Goal: Information Seeking & Learning: Learn about a topic

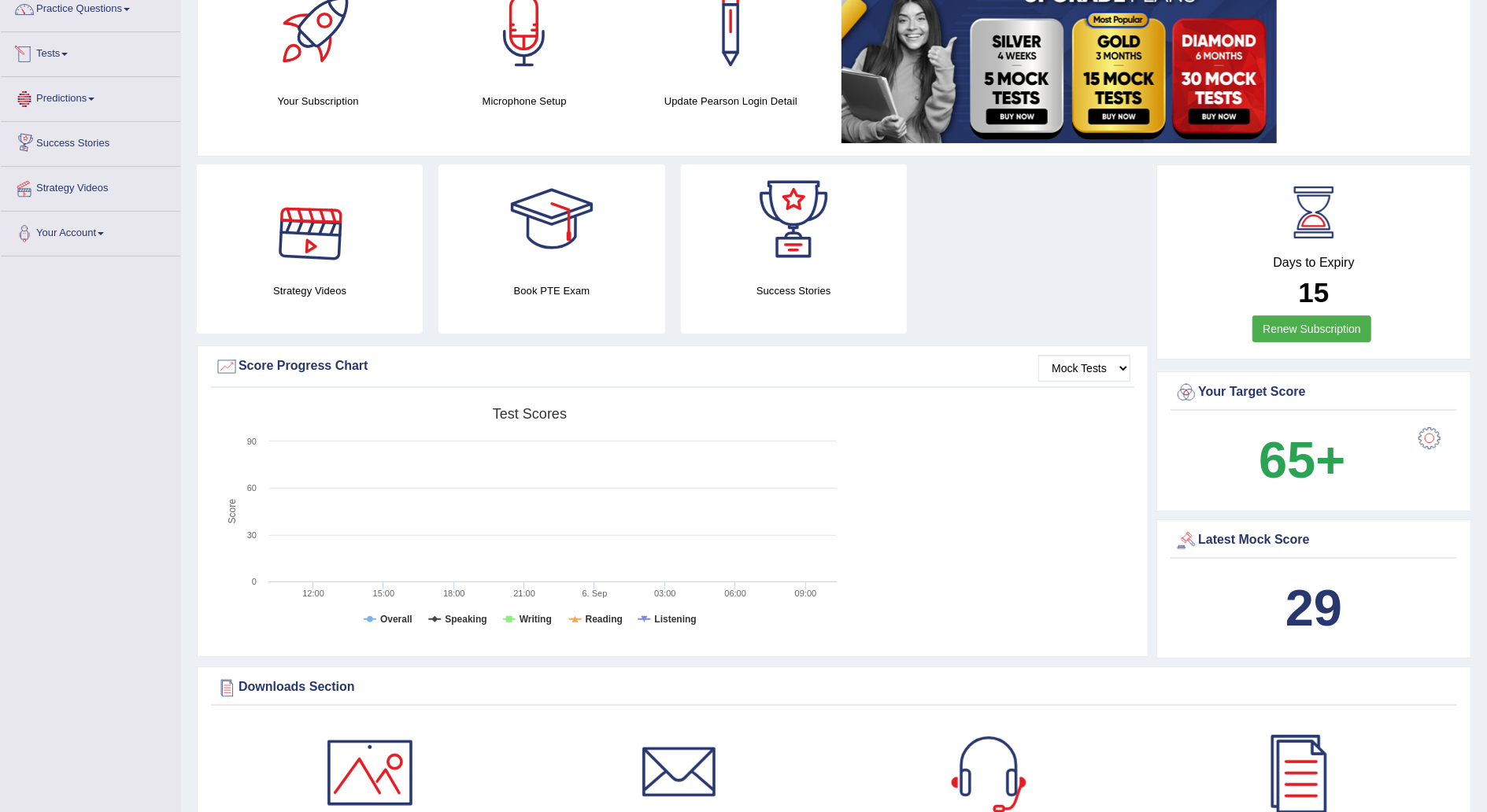
click at [71, 60] on link "Tests" at bounding box center [90, 52] width 179 height 39
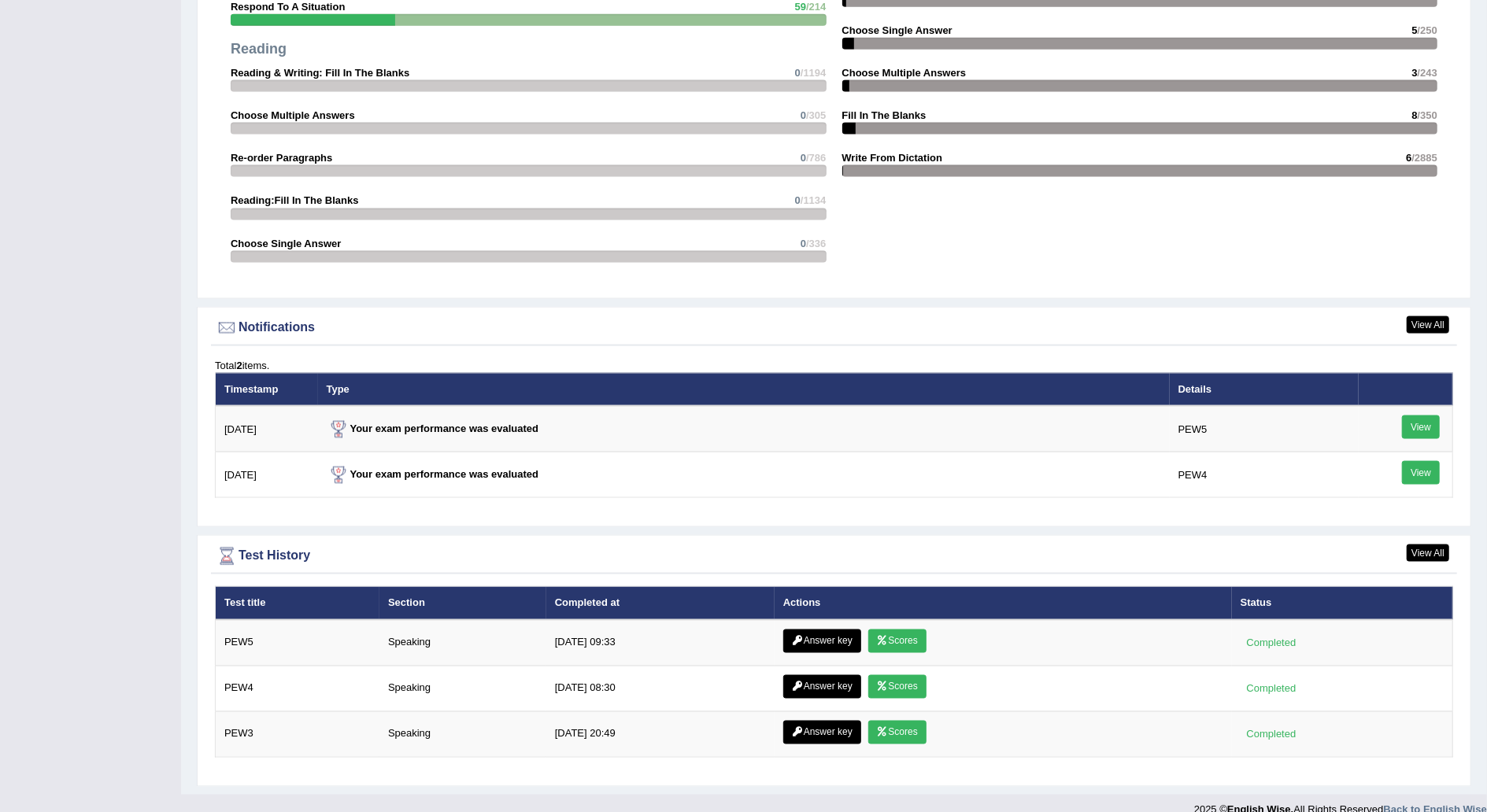
scroll to position [1632, 0]
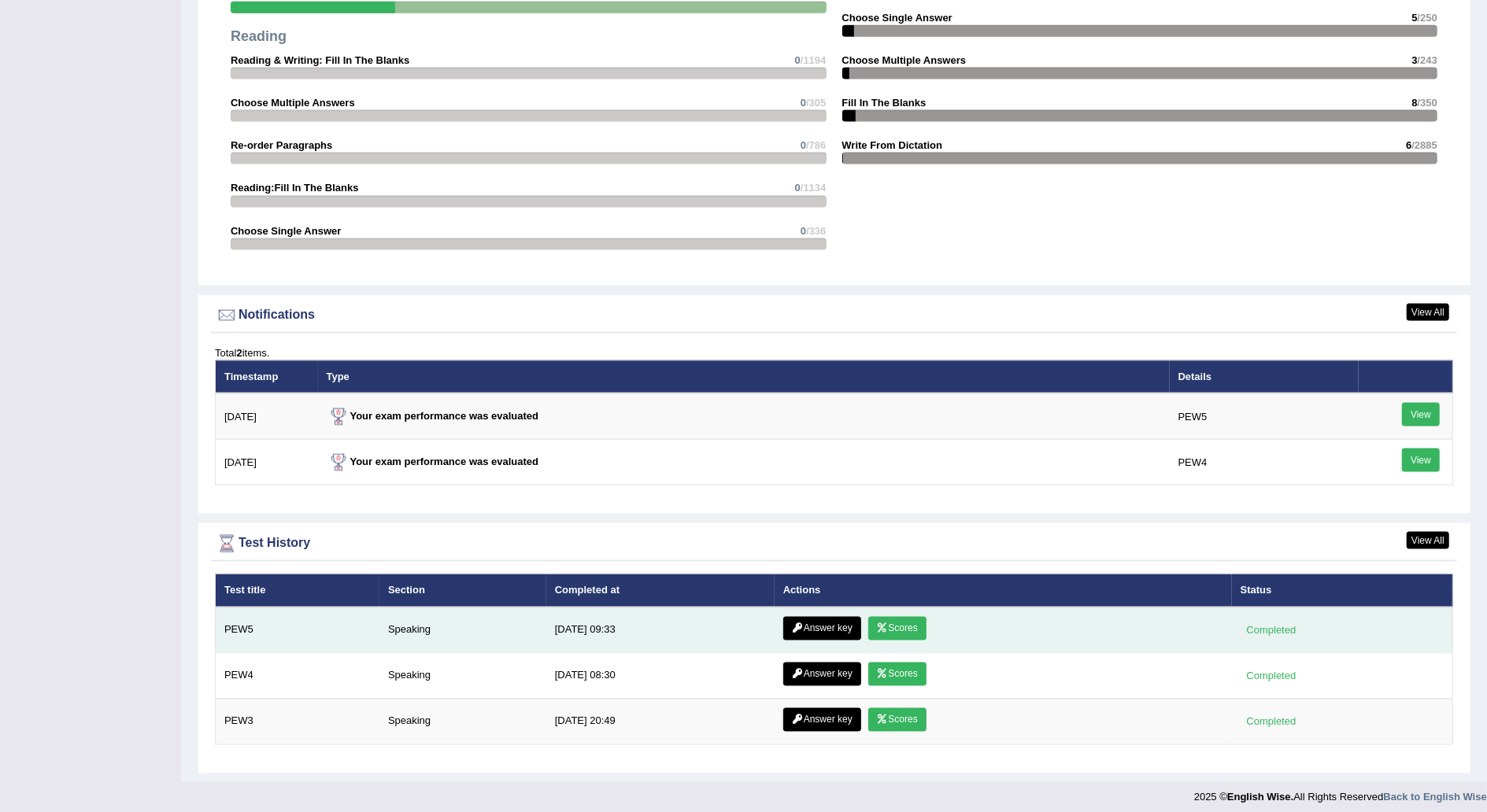
click at [804, 619] on link "Answer key" at bounding box center [822, 629] width 78 height 24
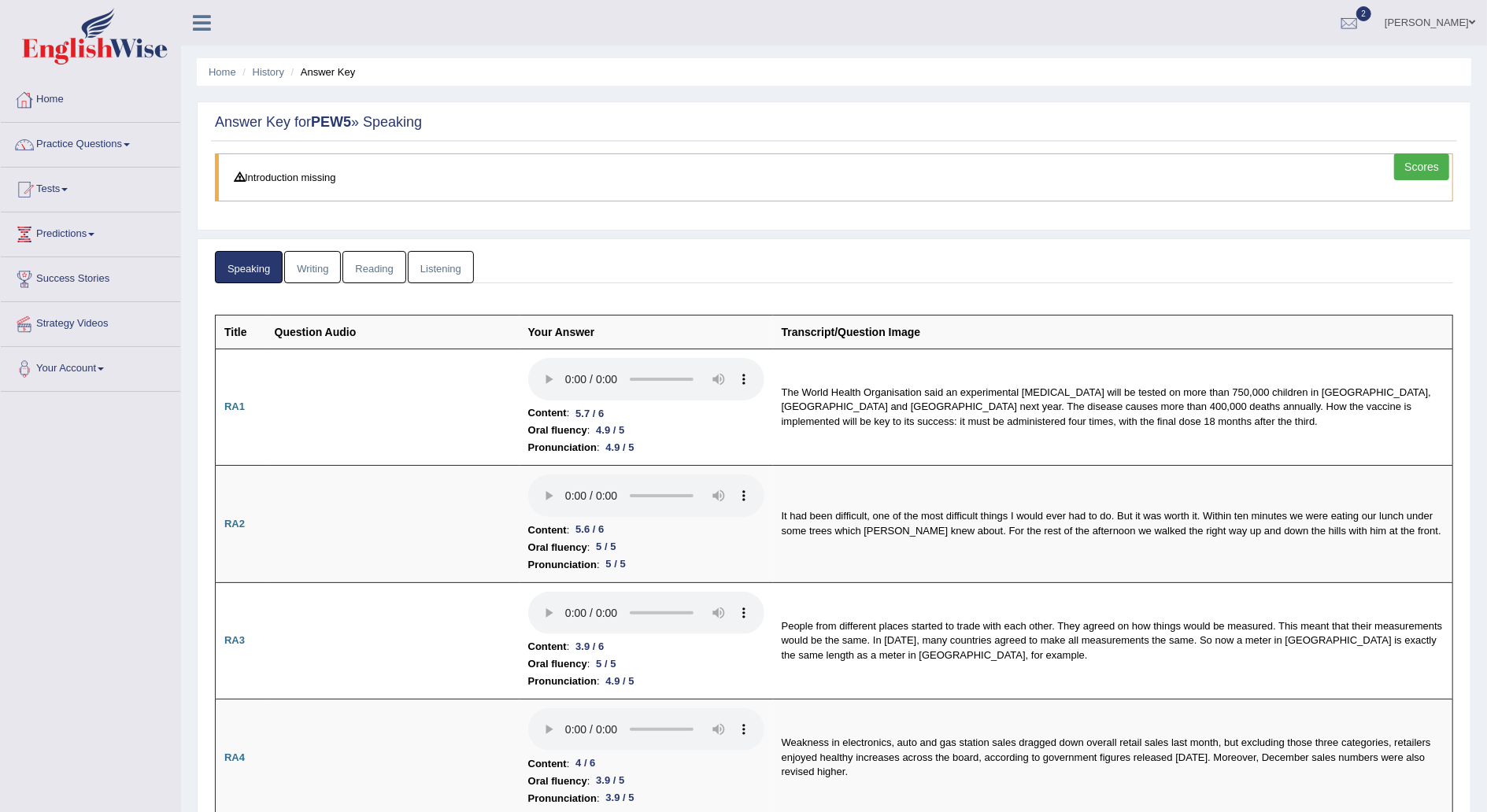
click at [47, 89] on link "Home" at bounding box center [90, 98] width 179 height 39
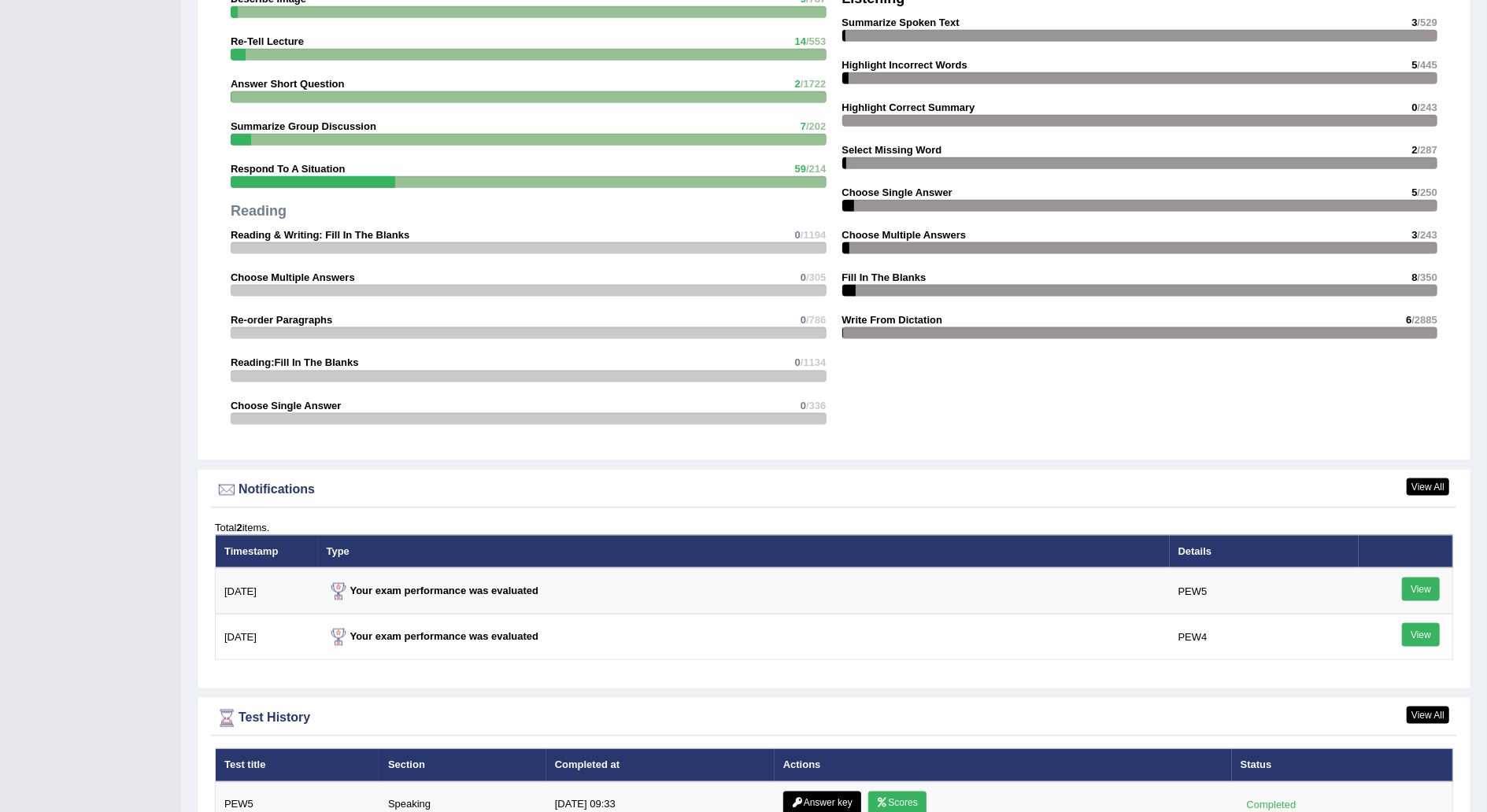
scroll to position [1632, 0]
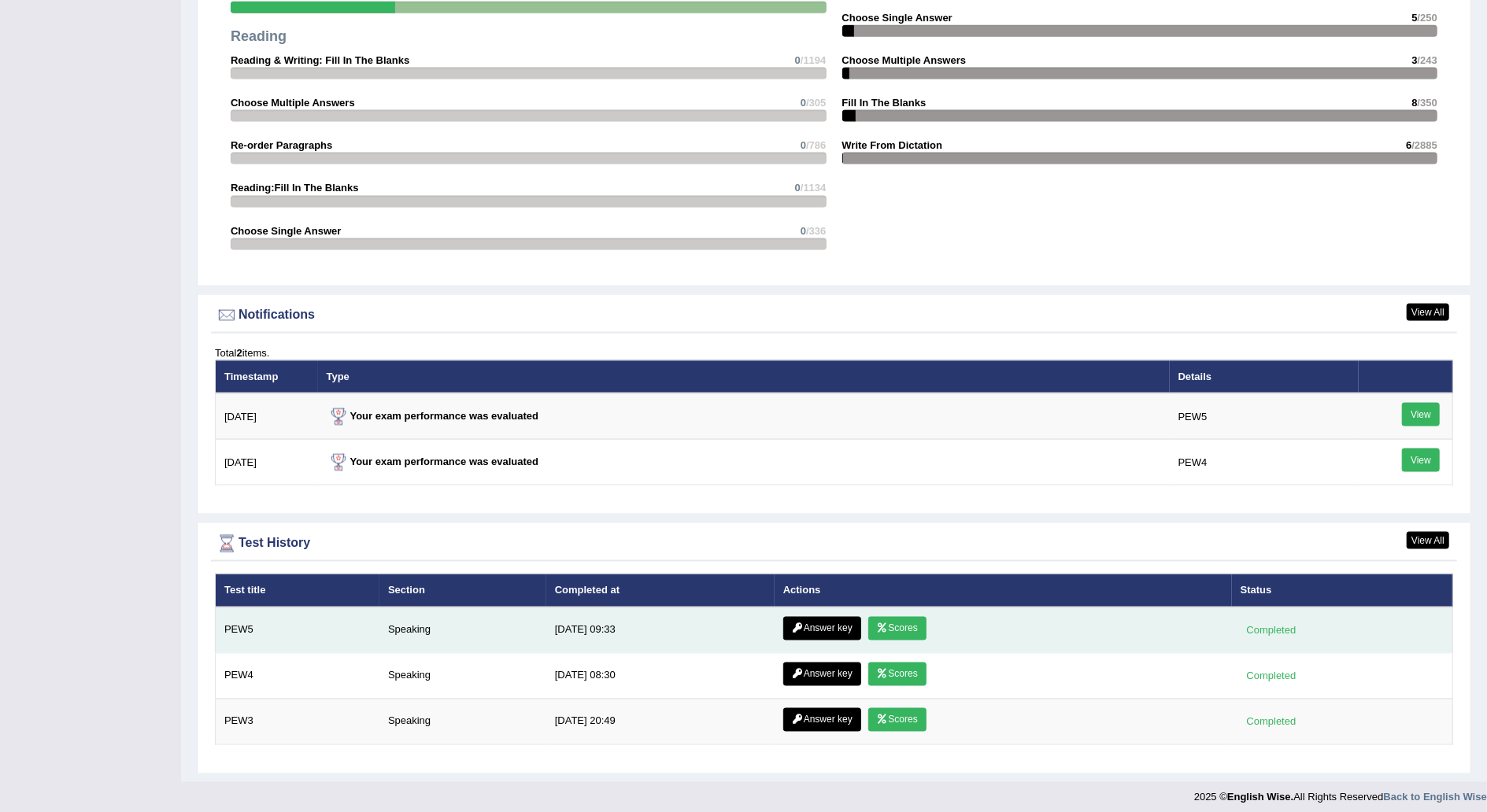
click at [888, 618] on link "Scores" at bounding box center [898, 629] width 58 height 24
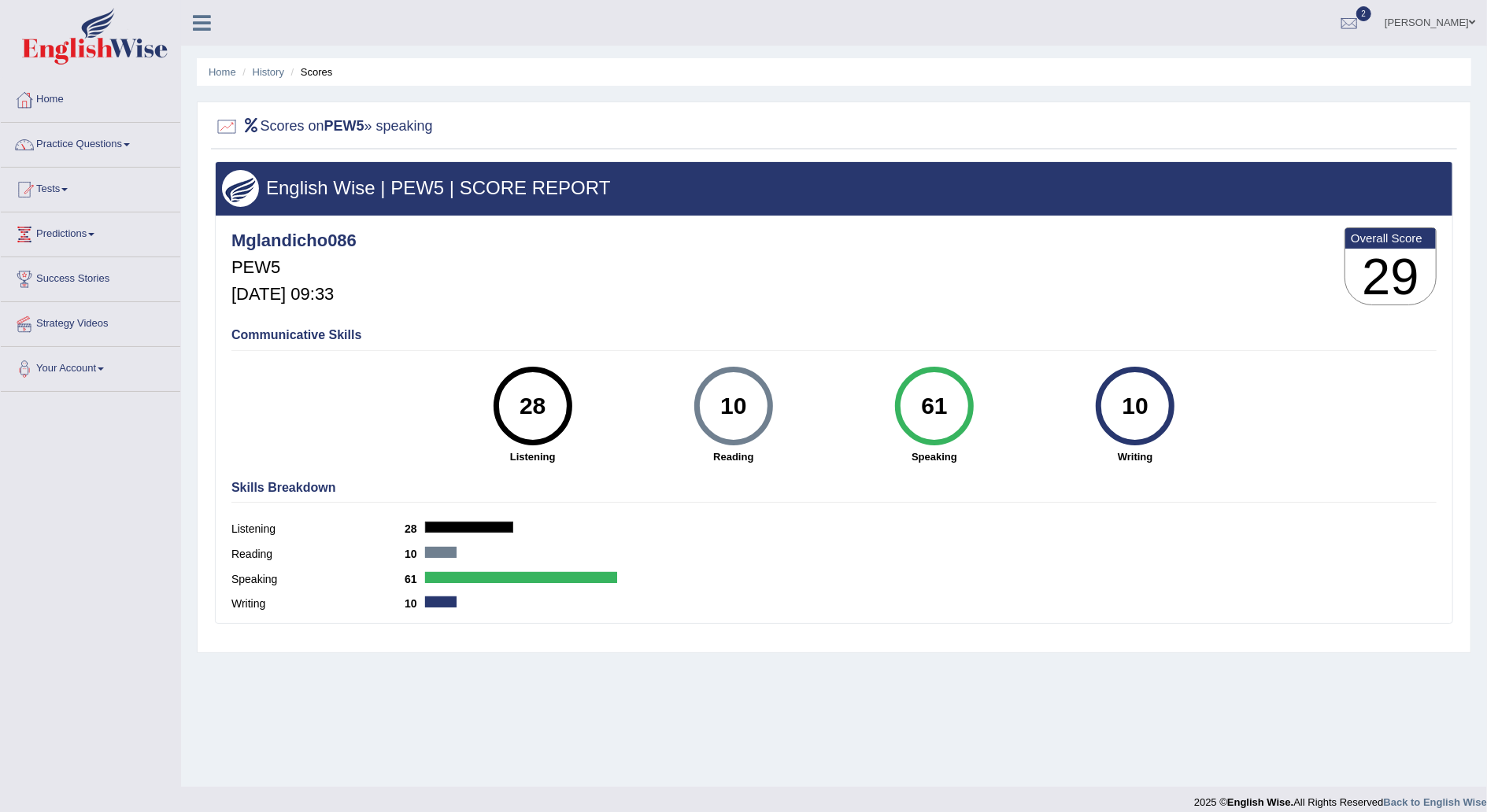
click at [124, 137] on link "Practice Questions" at bounding box center [90, 142] width 179 height 39
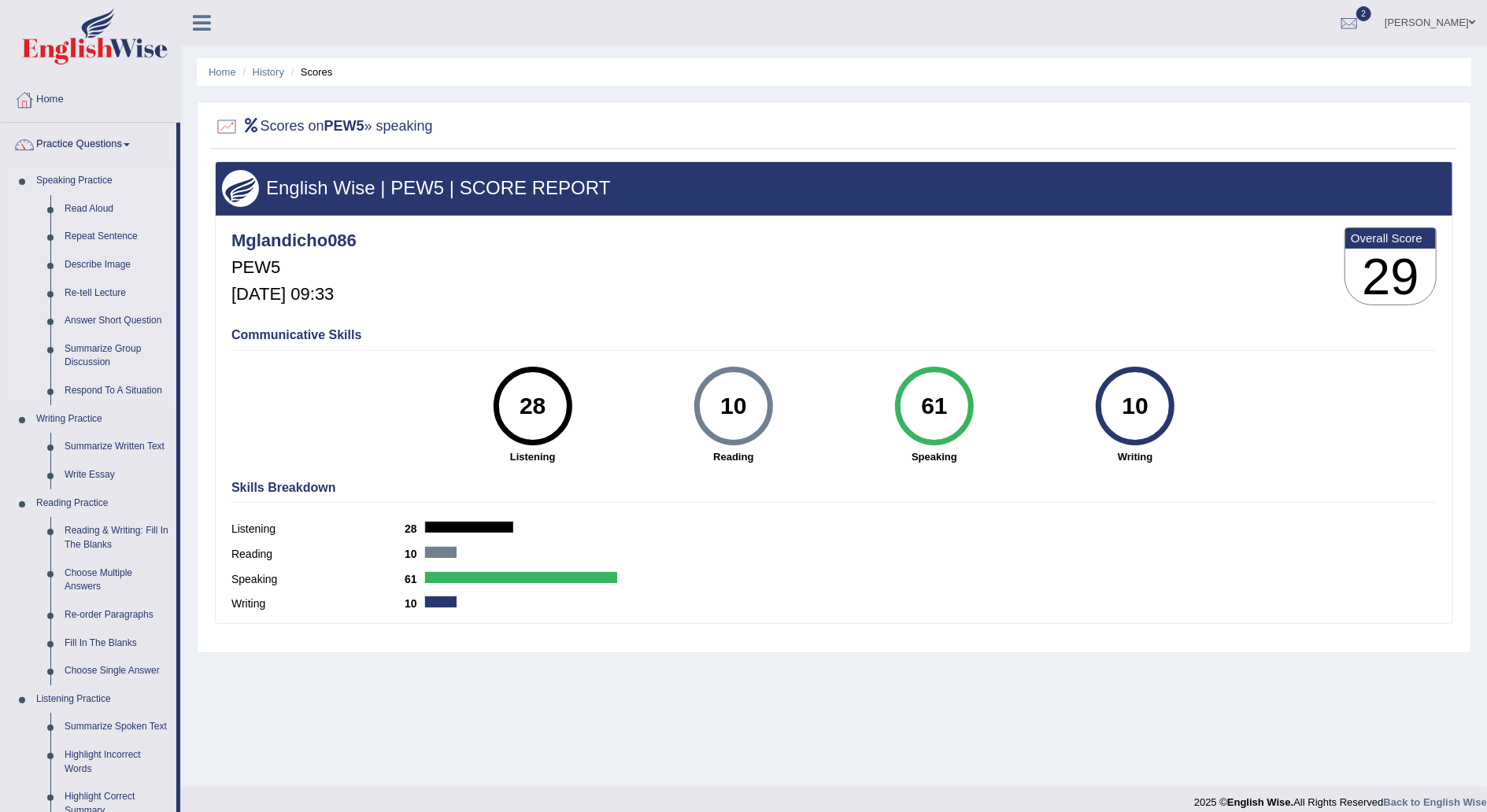
click at [88, 212] on link "Read Aloud" at bounding box center [117, 209] width 119 height 28
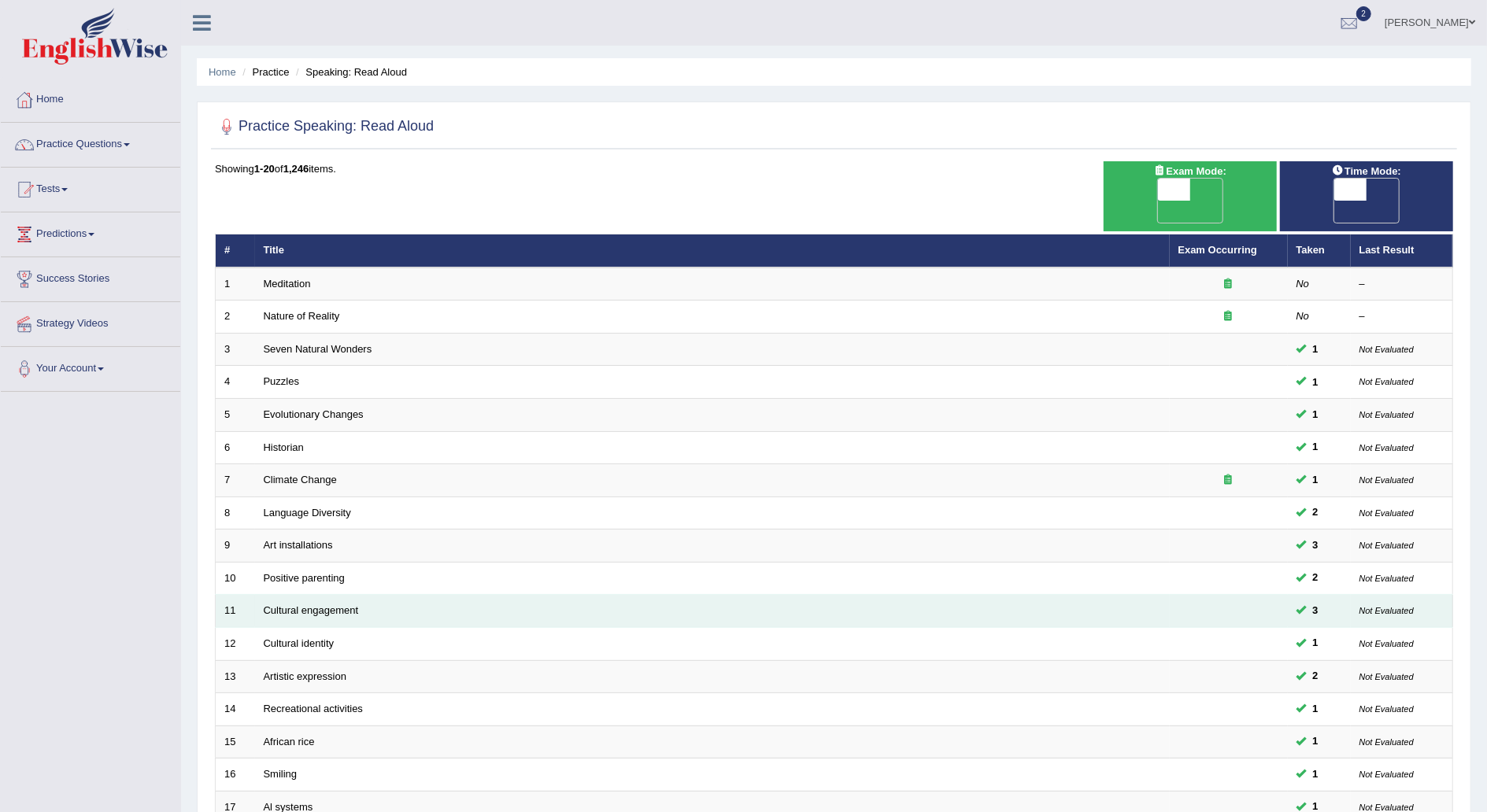
scroll to position [222, 0]
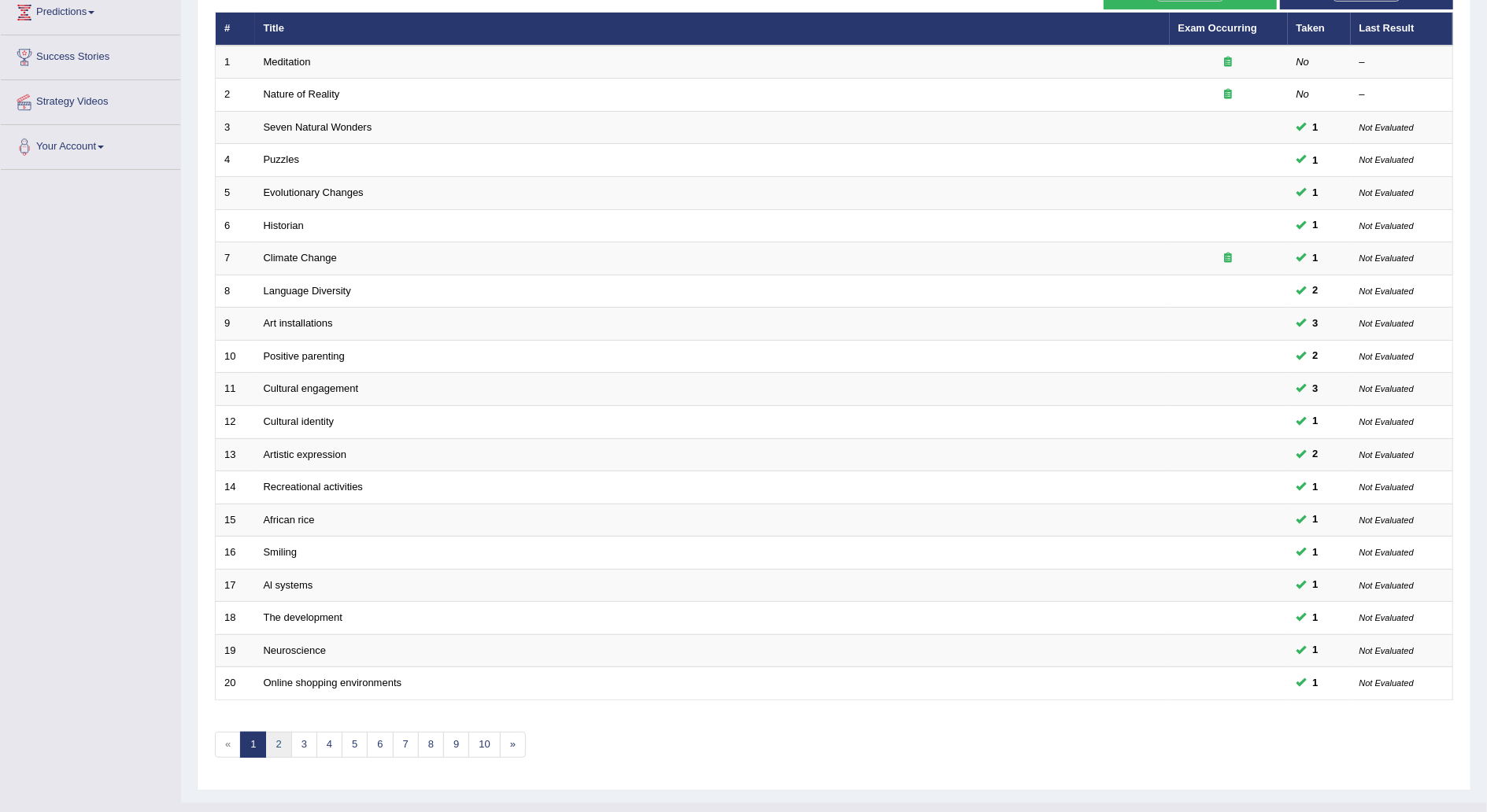
click at [275, 732] on link "2" at bounding box center [278, 745] width 26 height 26
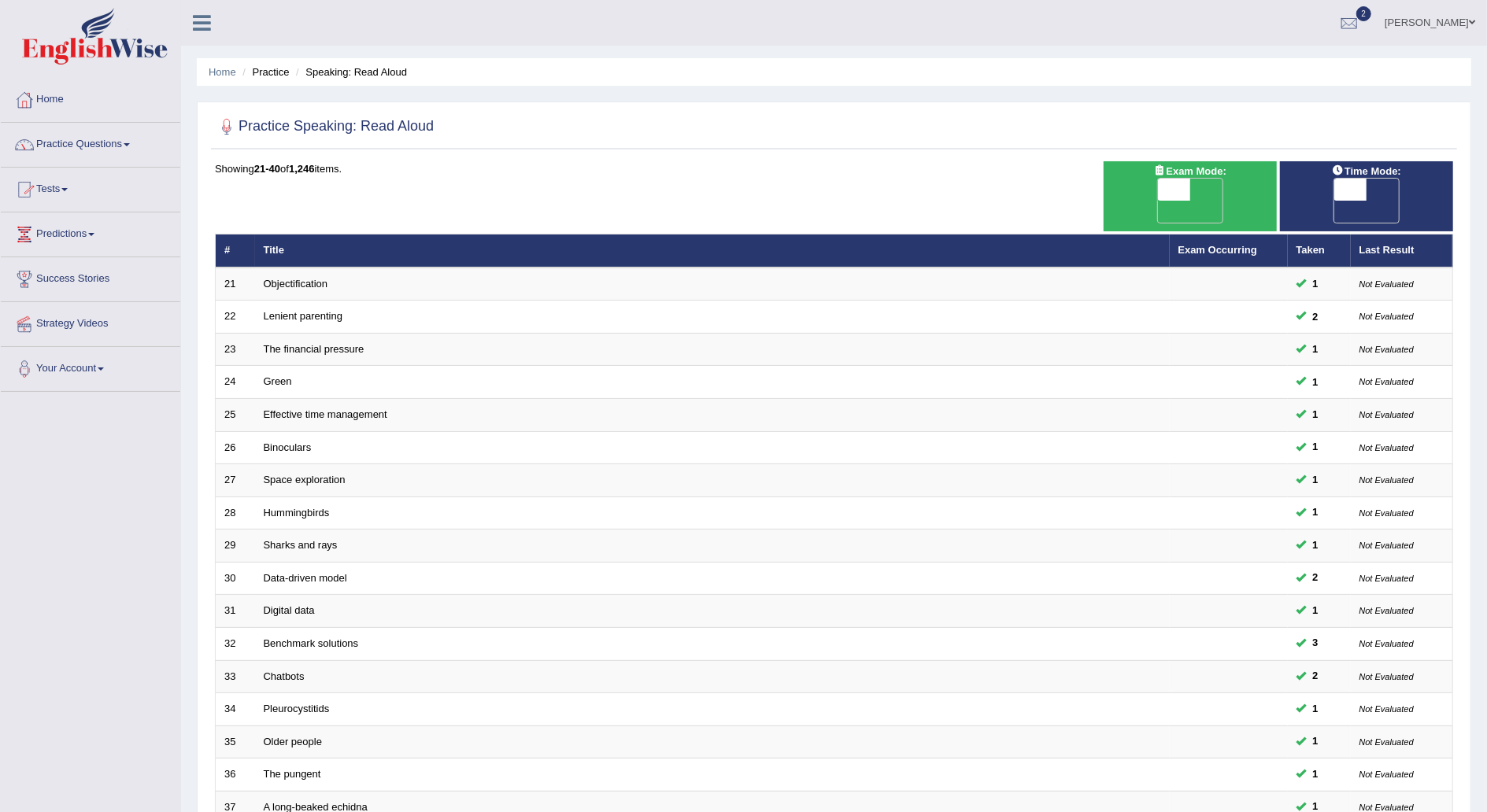
click at [126, 145] on link "Practice Questions" at bounding box center [90, 142] width 179 height 39
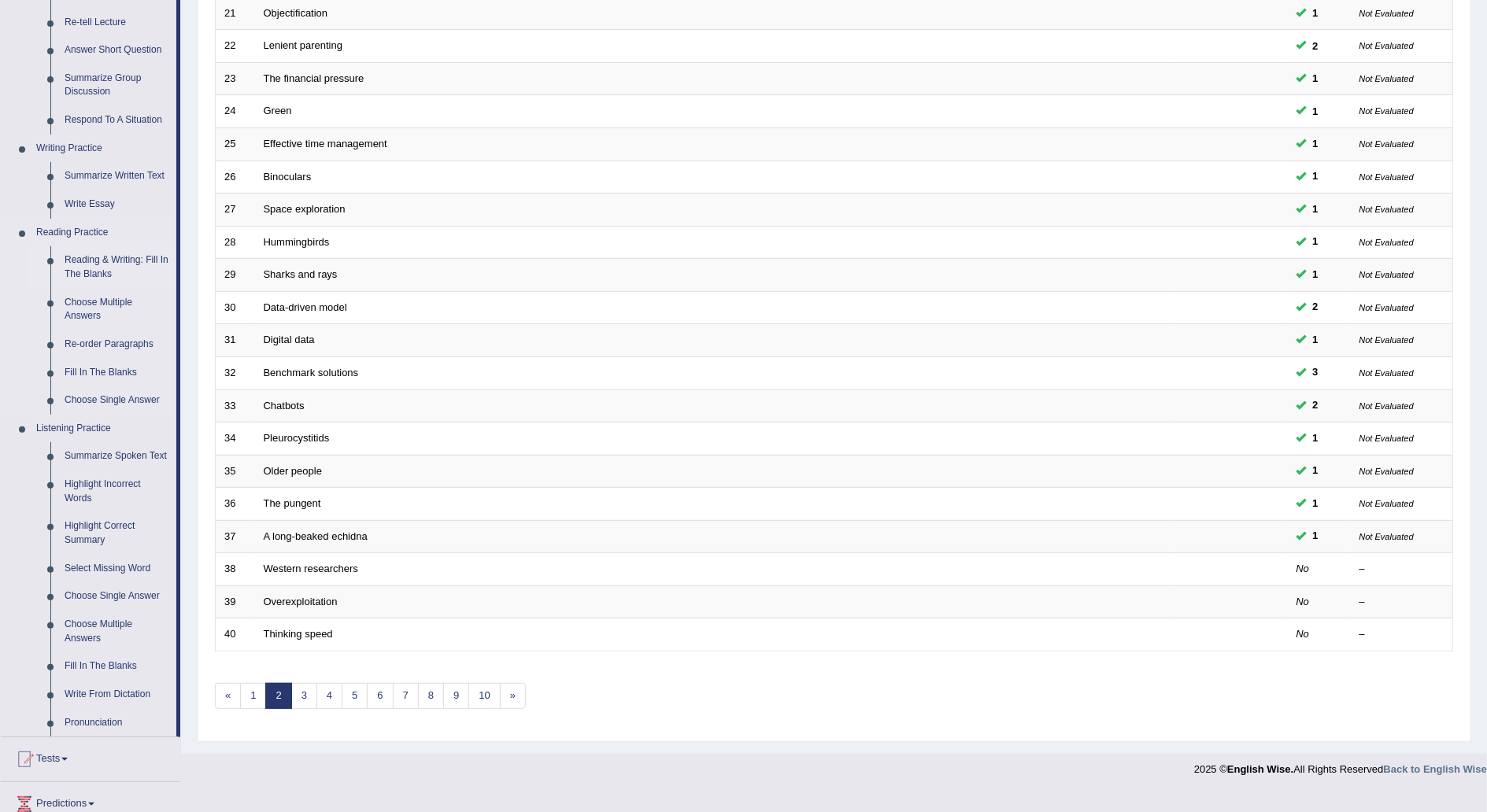
scroll to position [419, 0]
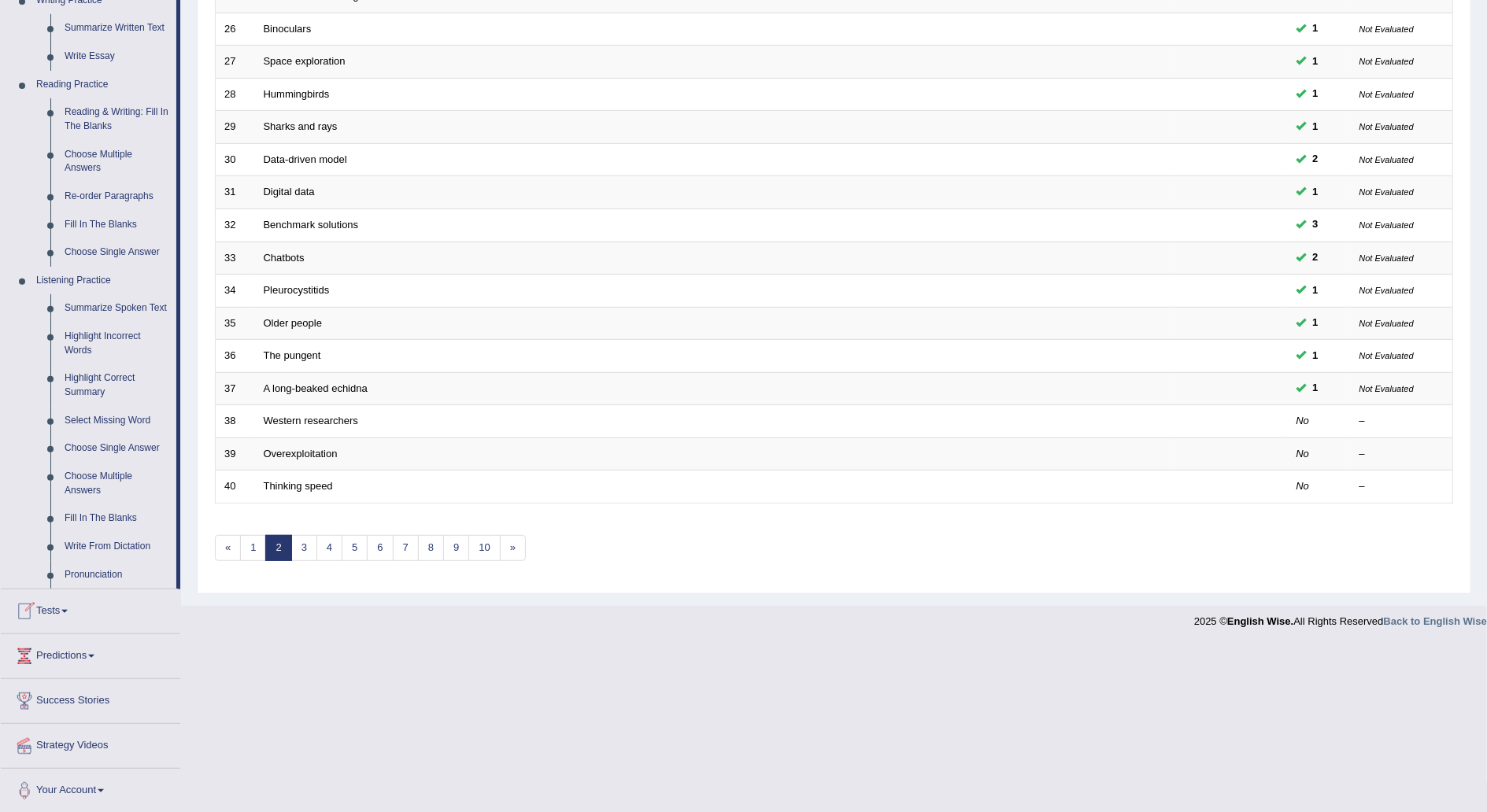
click at [68, 610] on span at bounding box center [65, 611] width 6 height 3
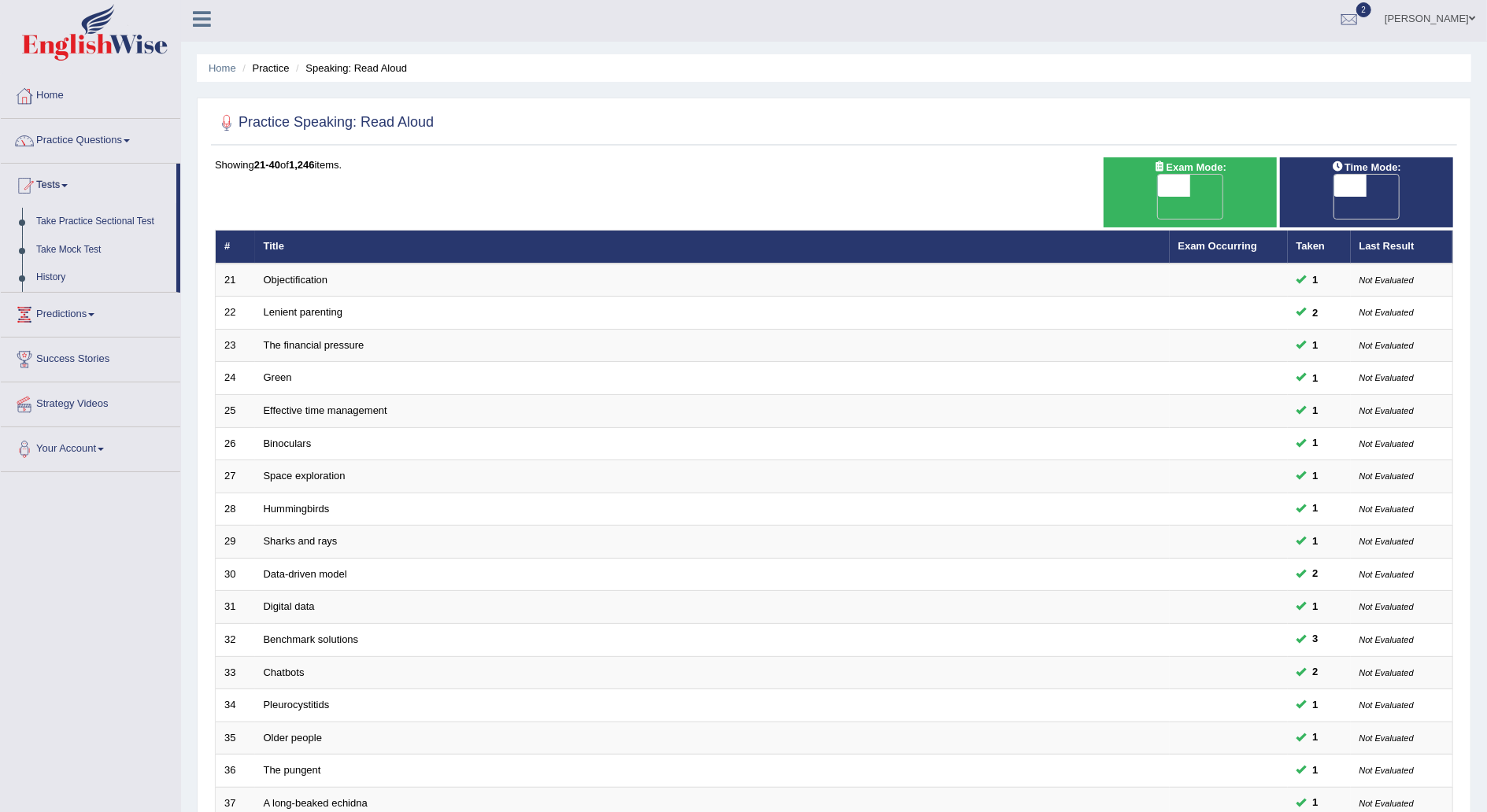
scroll to position [0, 0]
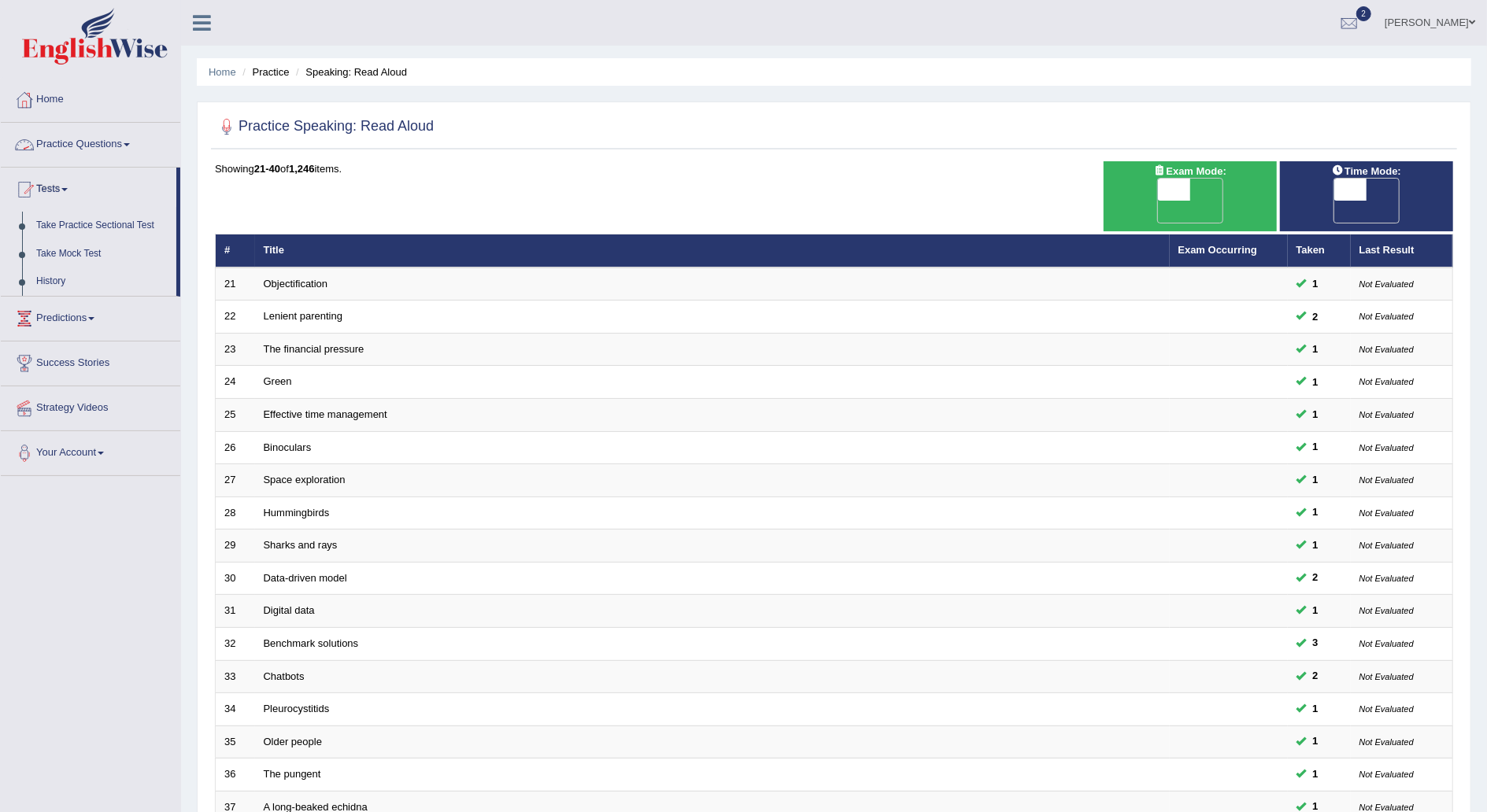
click at [141, 130] on link "Practice Questions" at bounding box center [90, 142] width 179 height 39
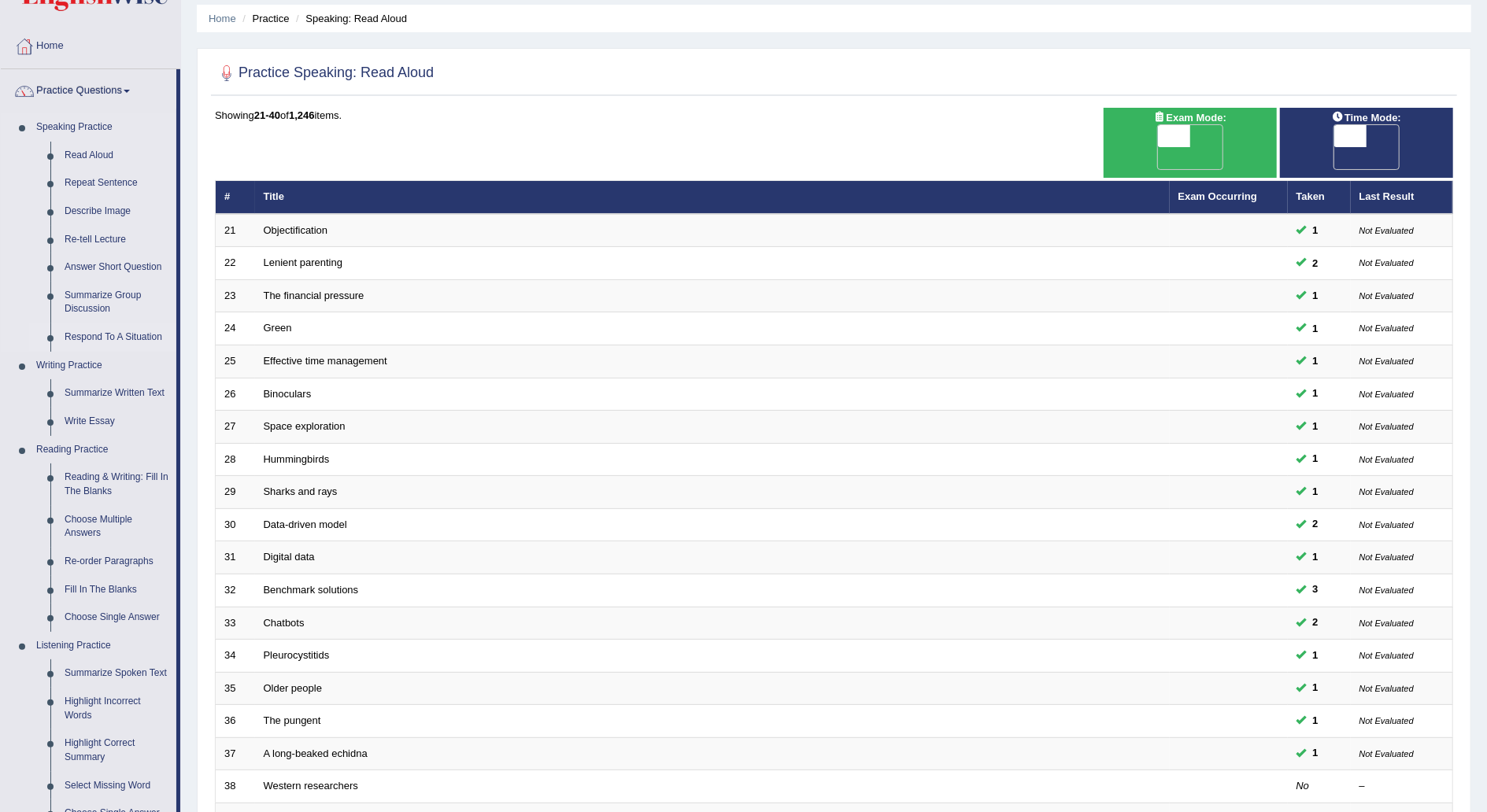
scroll to position [55, 0]
click at [116, 383] on link "Summarize Written Text" at bounding box center [117, 393] width 119 height 28
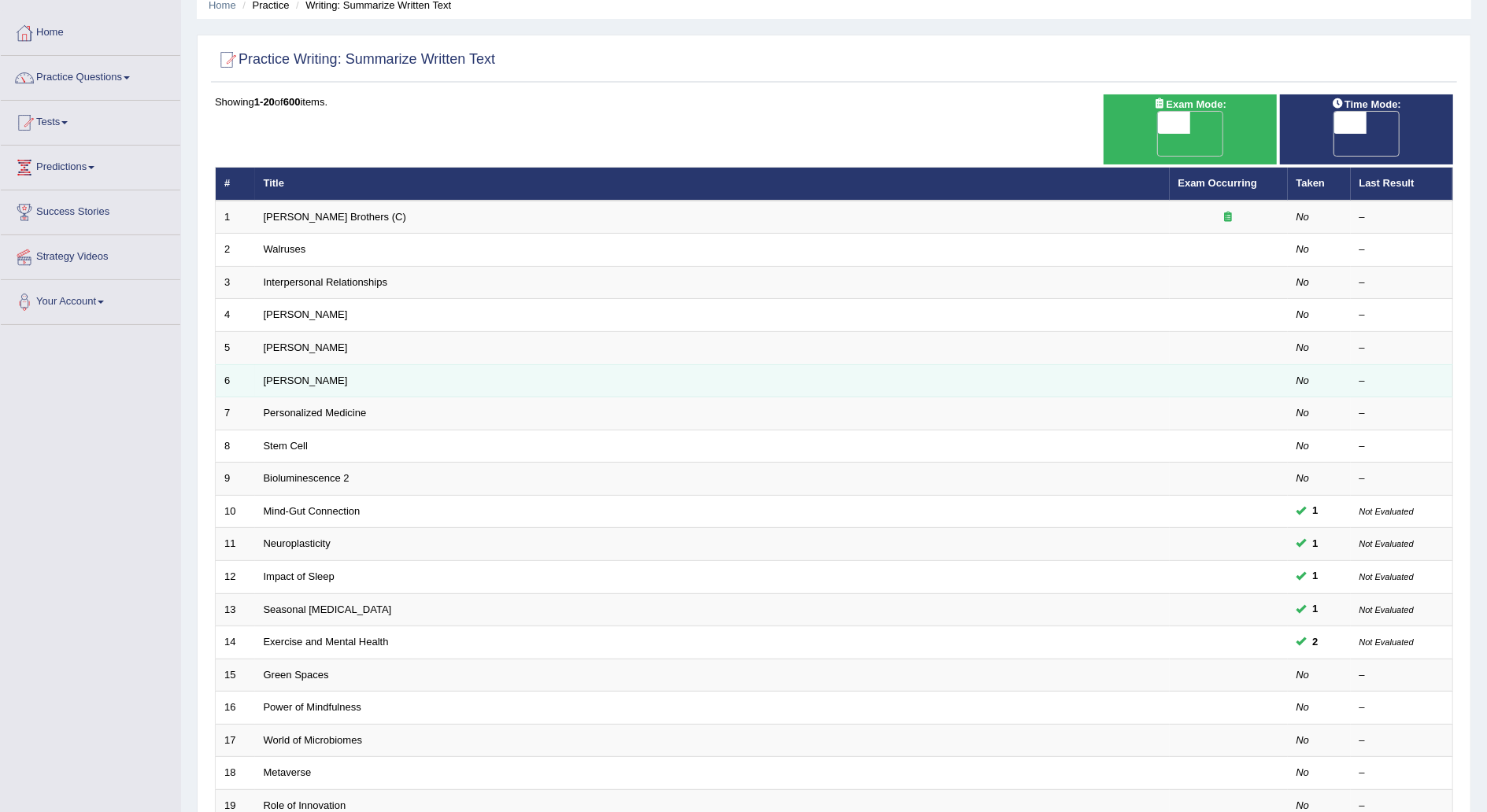
scroll to position [14, 0]
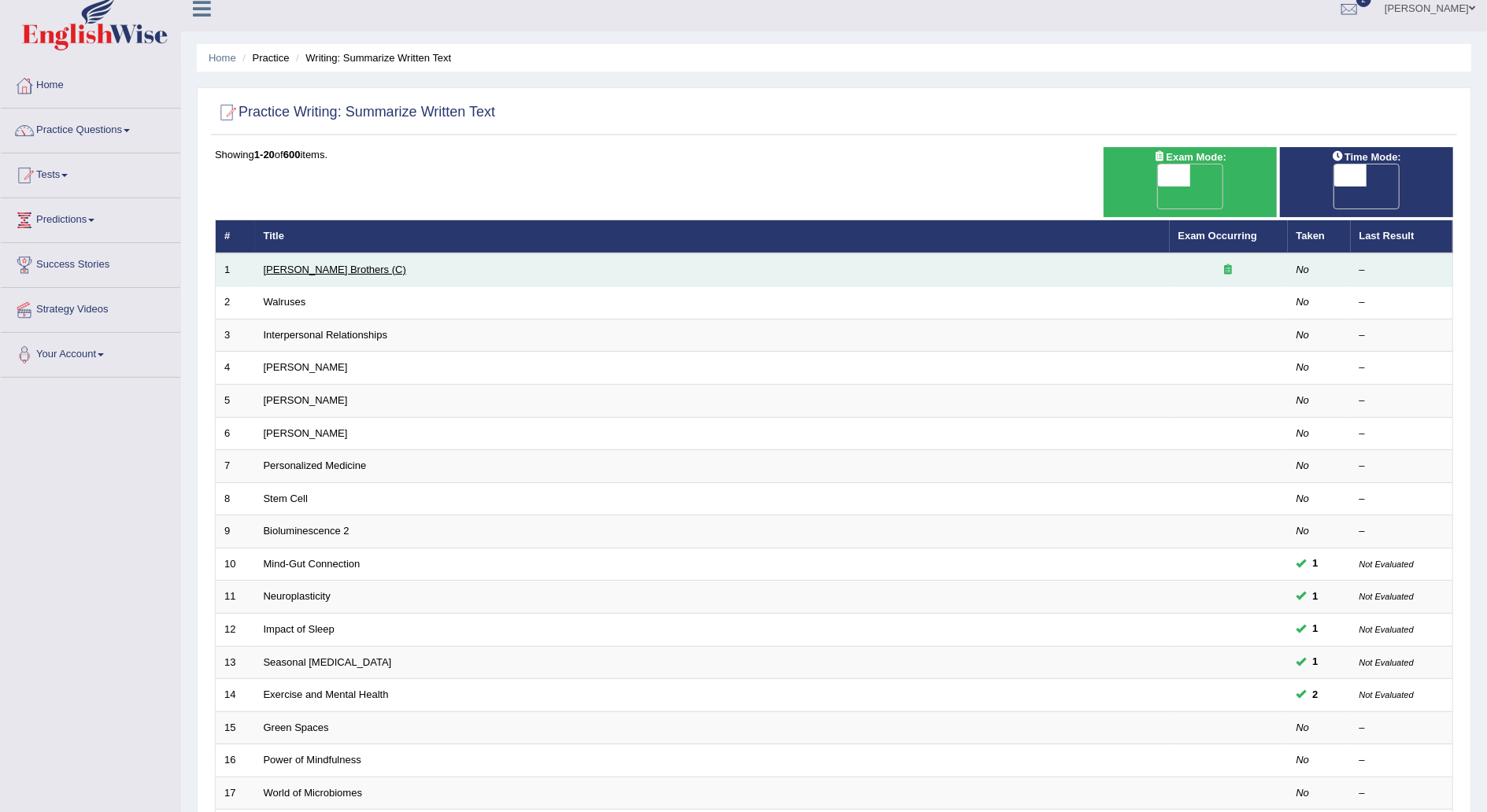
click at [302, 264] on link "Wright Brothers (C)" at bounding box center [335, 269] width 142 height 12
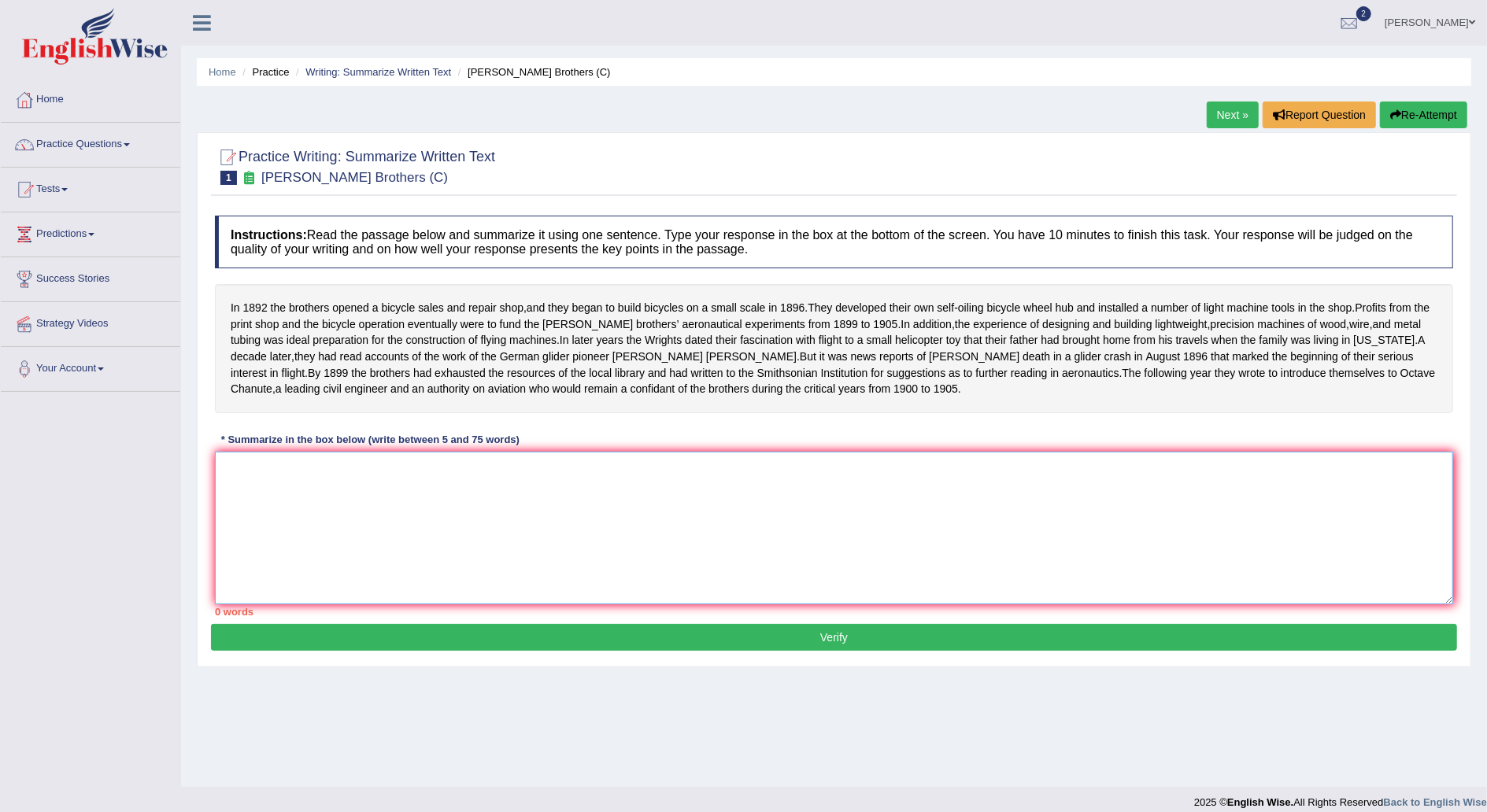
click at [348, 518] on textarea at bounding box center [834, 528] width 1238 height 152
type textarea "i"
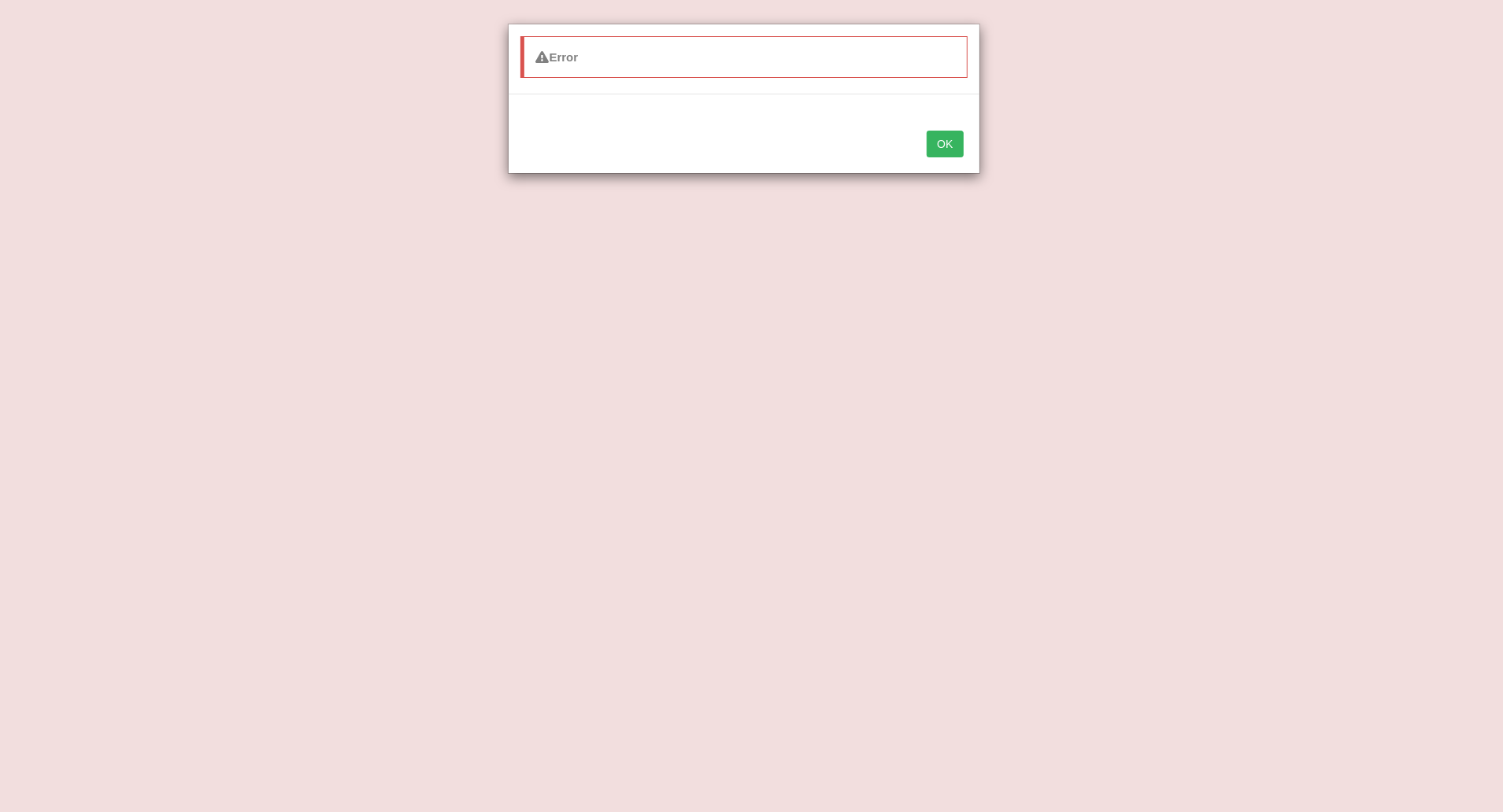
click at [929, 146] on button "OK" at bounding box center [945, 144] width 36 height 27
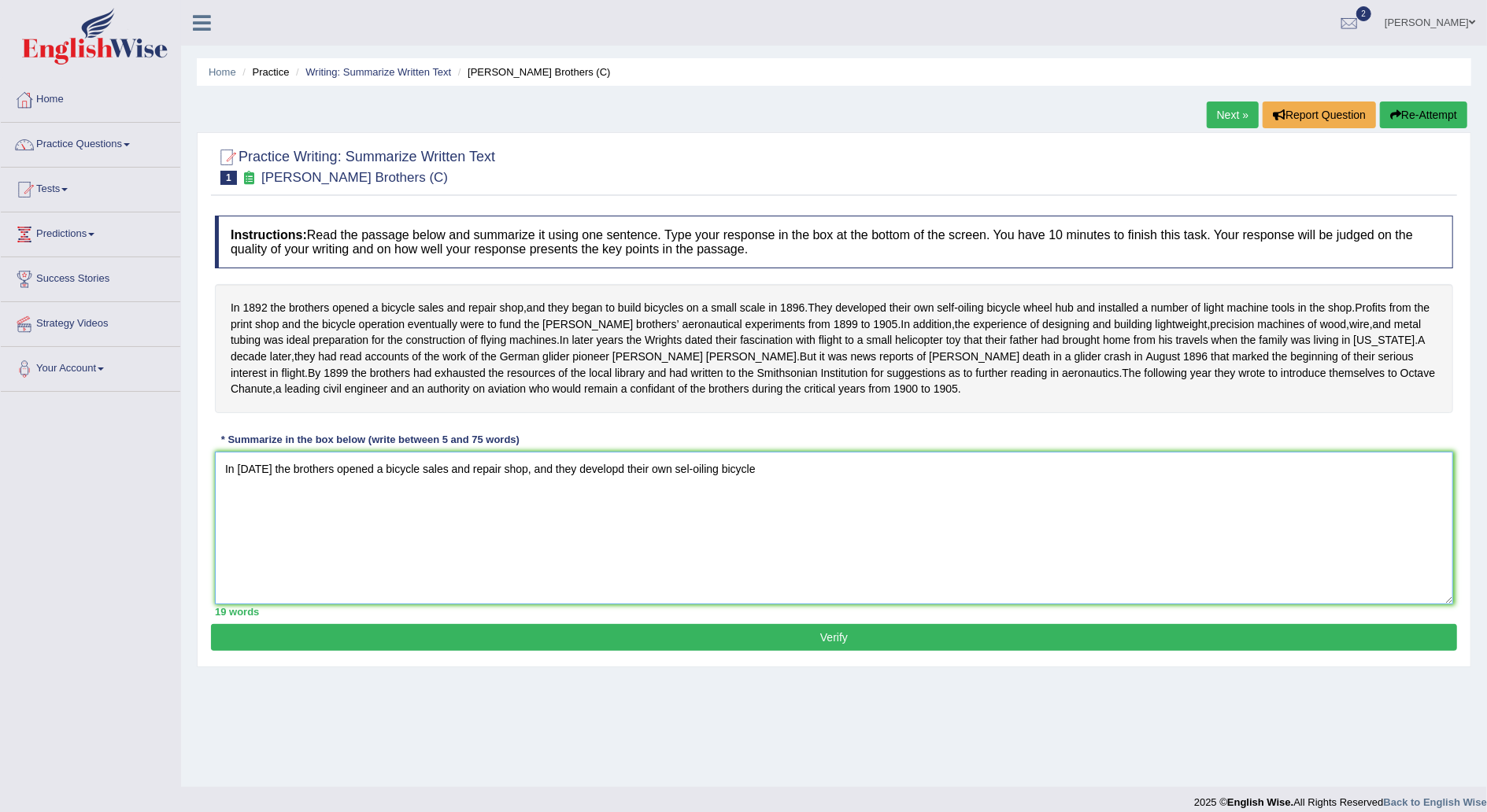
click at [779, 509] on textarea "In 1892 the brothers opened a bicycle sales and repair shop, and they developd …" at bounding box center [834, 528] width 1238 height 152
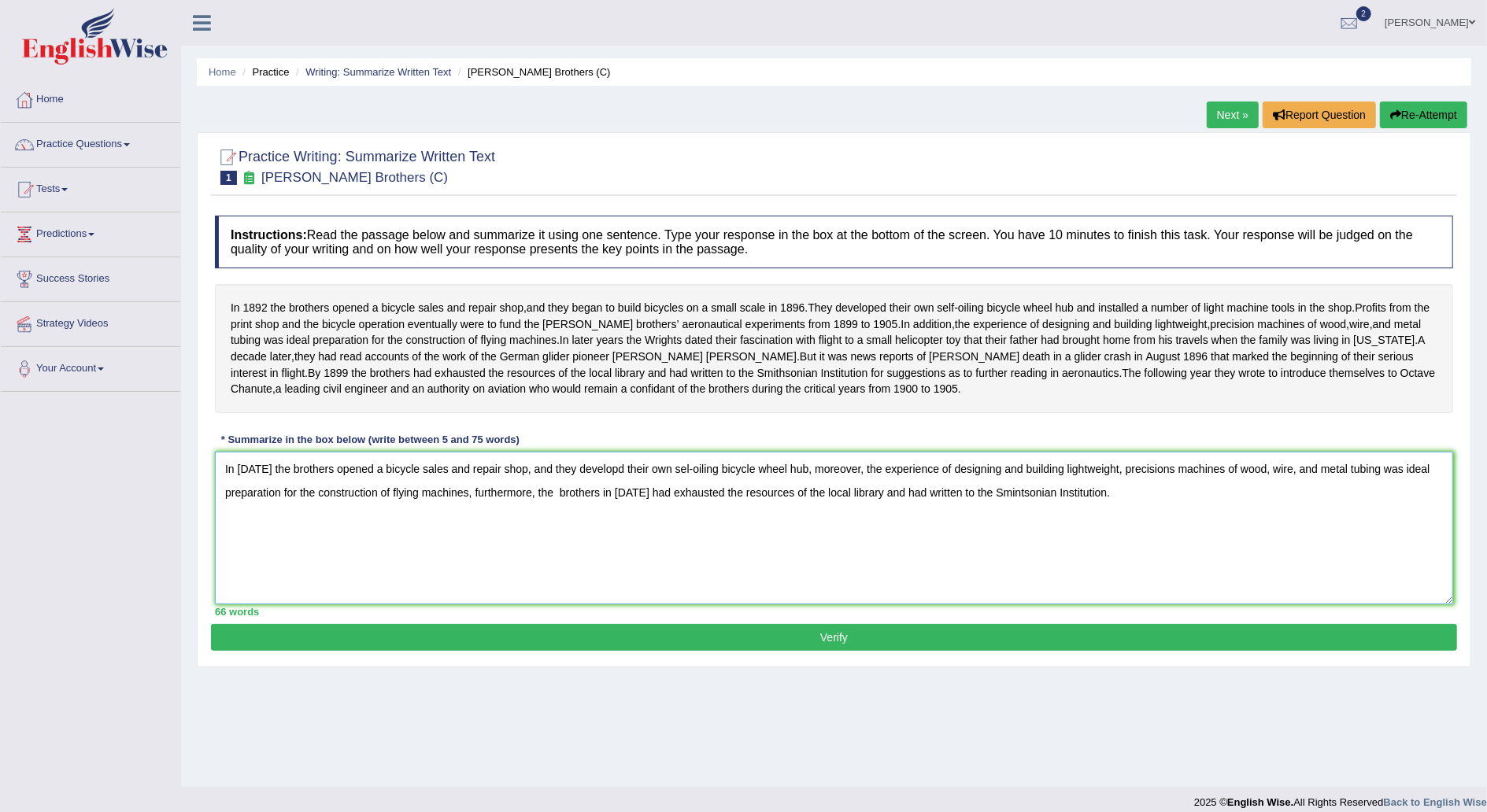
type textarea "In 1892 the brothers opened a bicycle sales and repair shop, and they developd …"
click at [950, 651] on button "Verify" at bounding box center [834, 637] width 1246 height 27
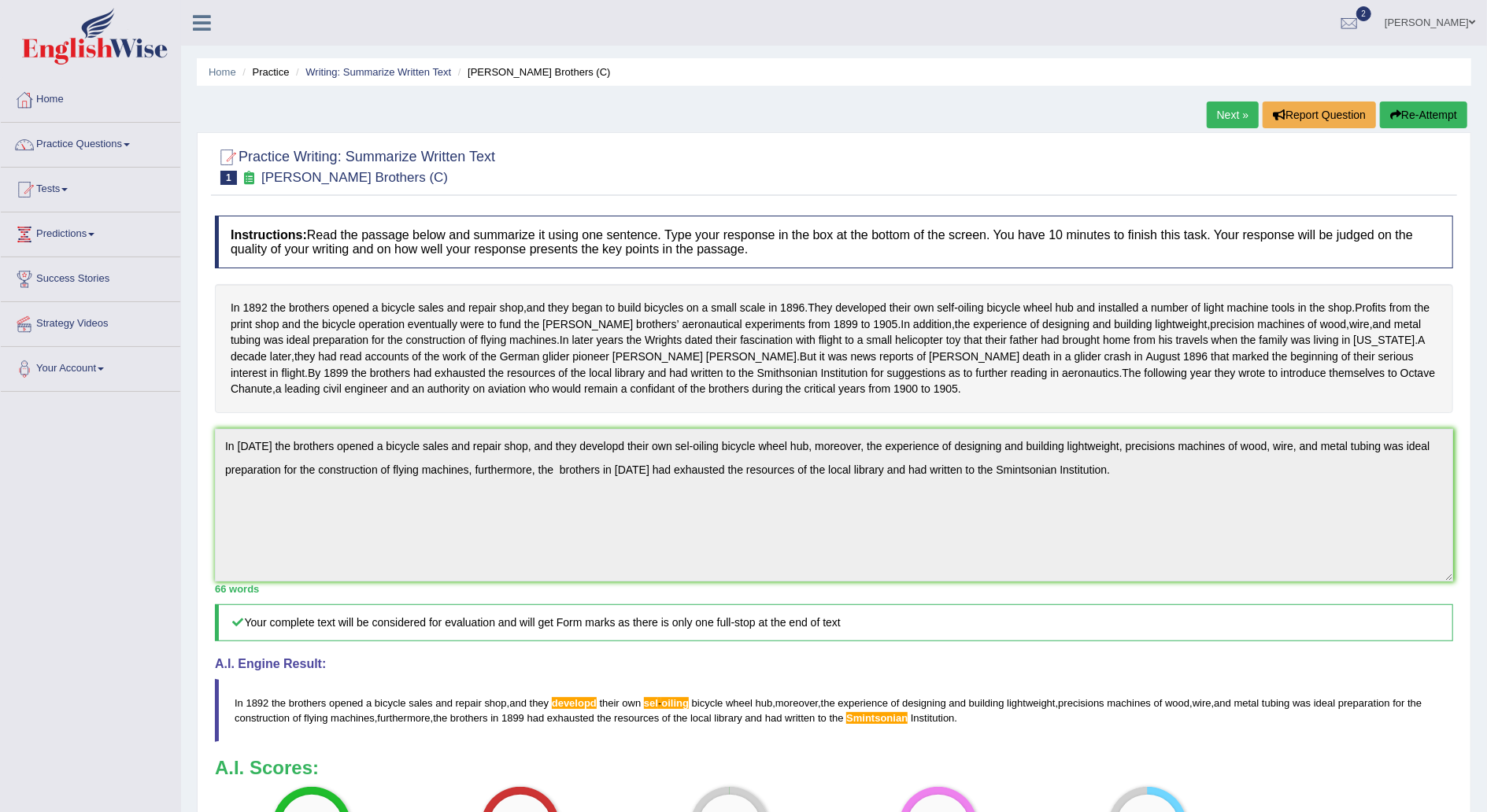
click at [64, 186] on link "Tests" at bounding box center [90, 187] width 179 height 39
click at [126, 149] on link "Practice Questions" at bounding box center [90, 142] width 179 height 39
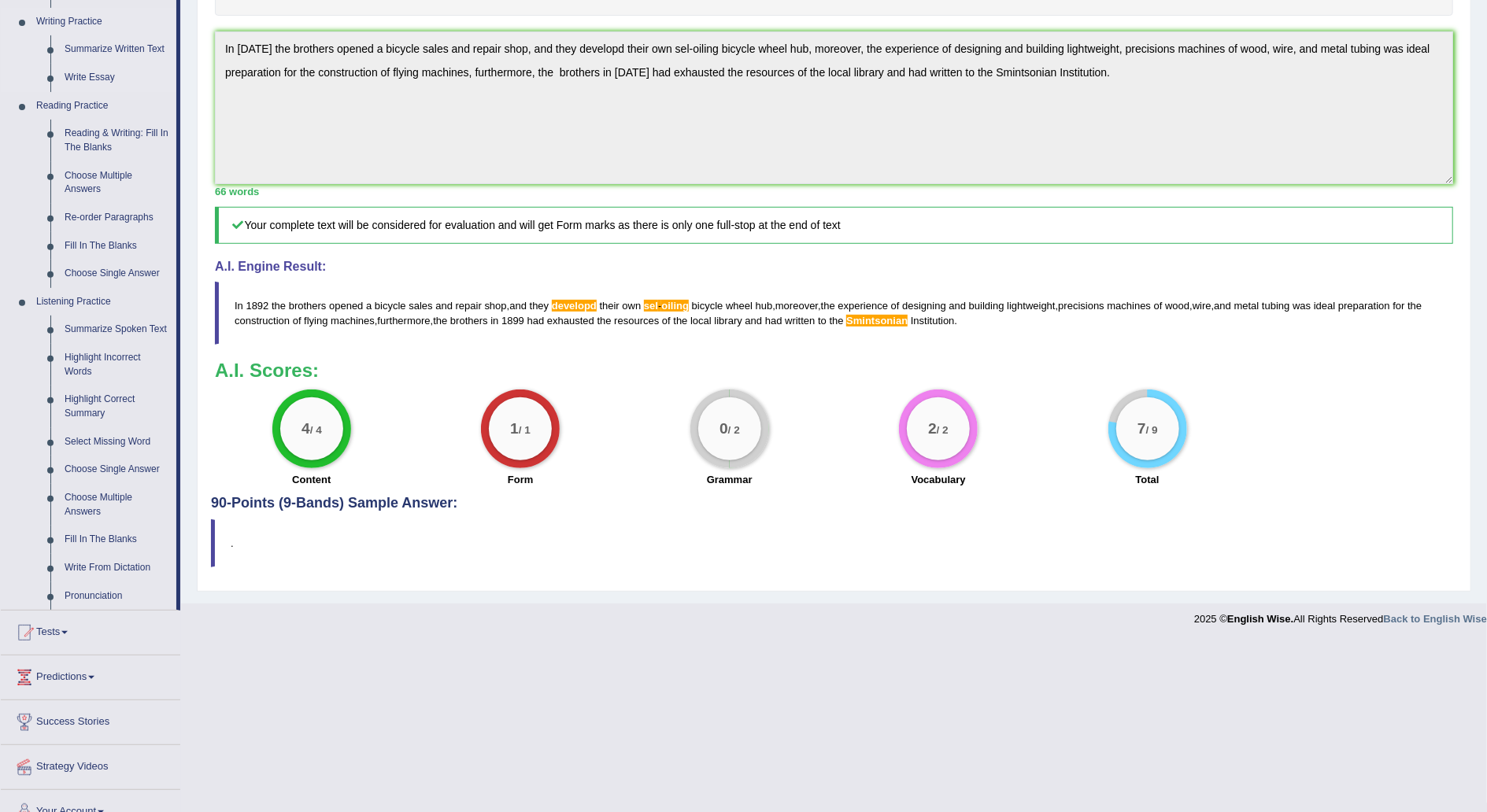
scroll to position [419, 0]
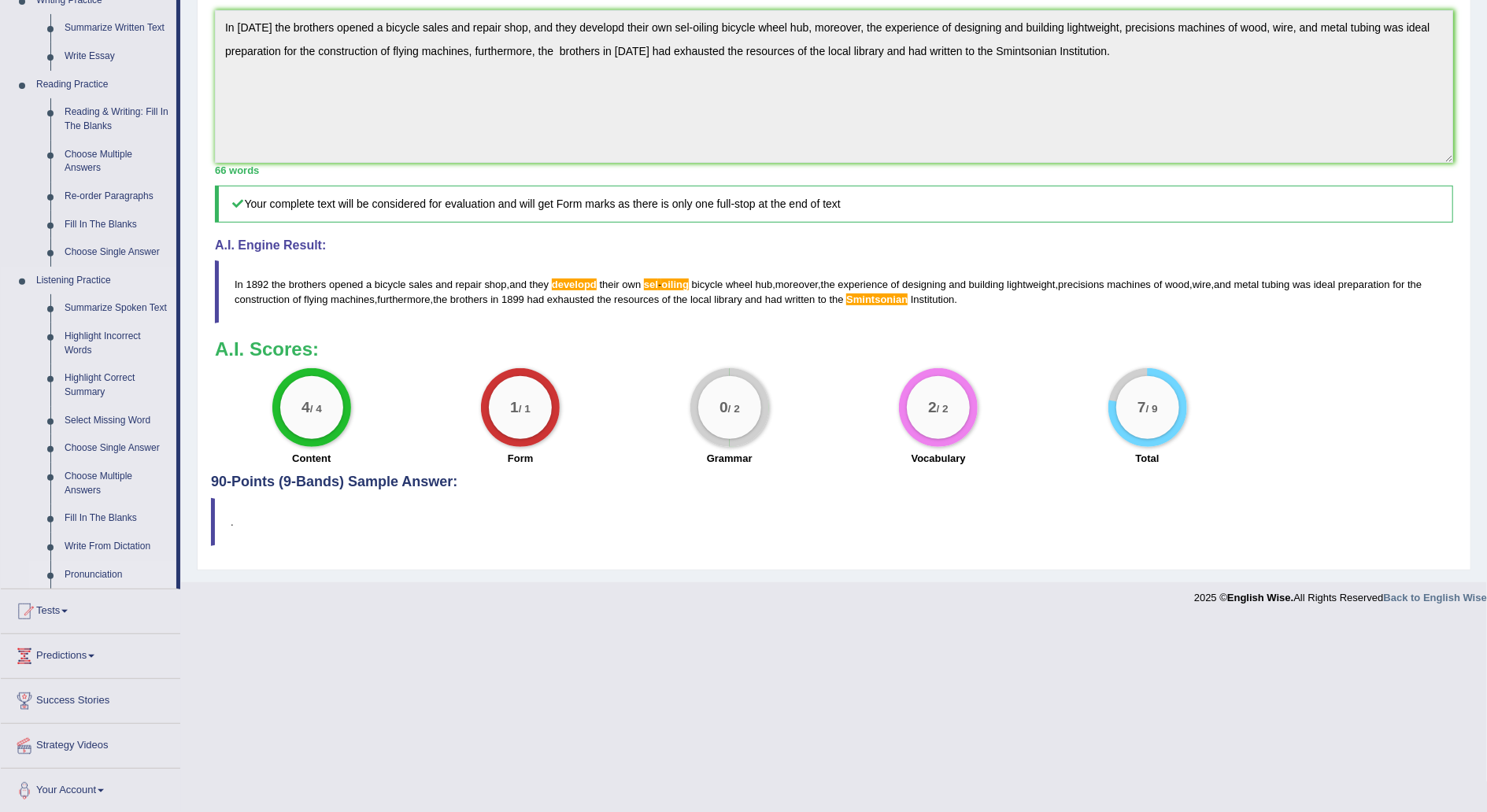
click at [109, 563] on link "Pronunciation" at bounding box center [117, 575] width 119 height 28
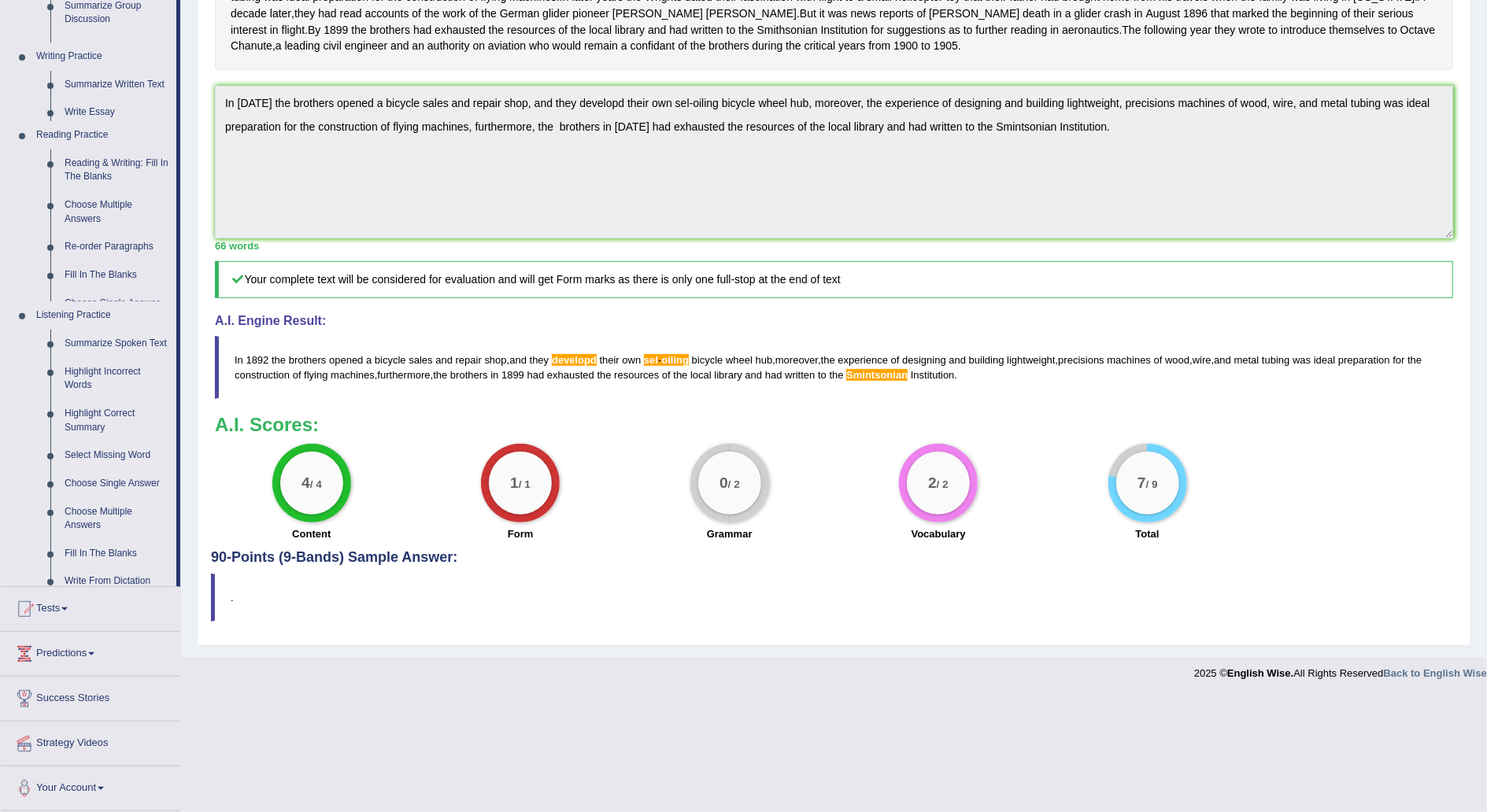
scroll to position [257, 0]
